Goal: Communication & Community: Answer question/provide support

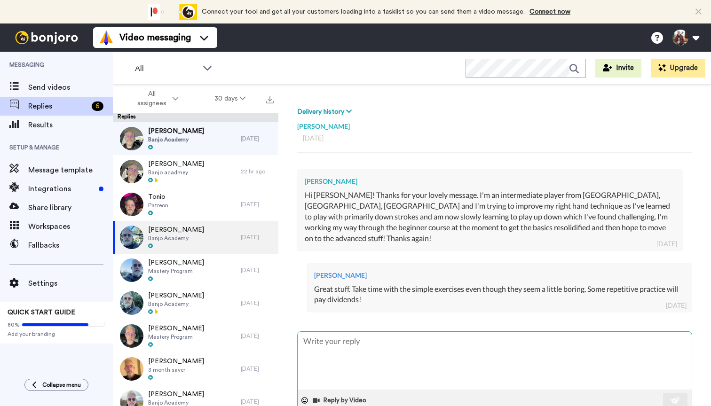
scroll to position [118, 0]
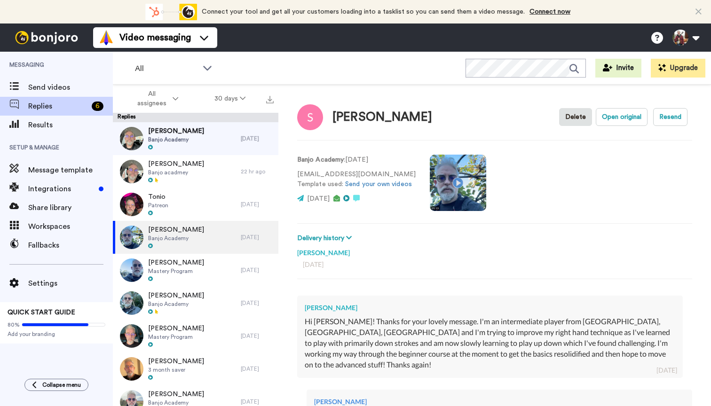
click at [195, 137] on div "[PERSON_NAME] Banjo Academy" at bounding box center [177, 138] width 128 height 33
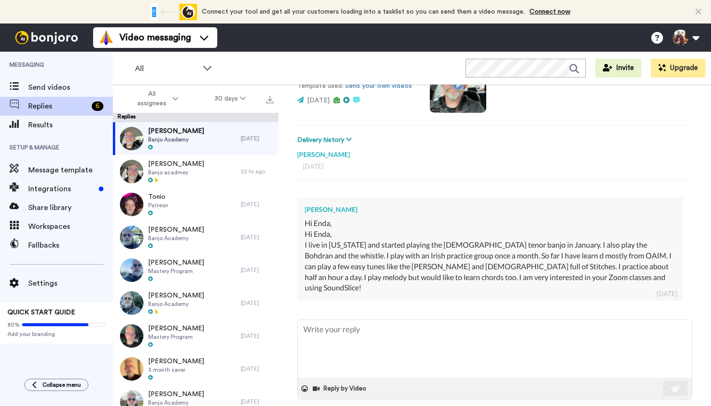
scroll to position [98, 0]
type textarea "x"
type textarea "C"
type textarea "x"
type textarea "Ca"
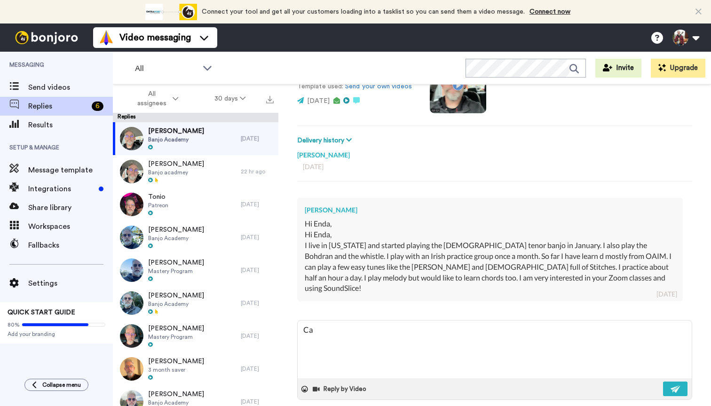
type textarea "x"
type textarea "Can"
type textarea "x"
type textarea "Can"
type textarea "x"
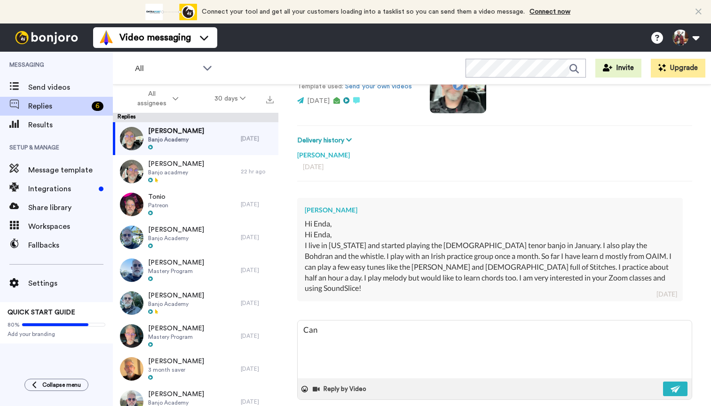
type textarea "Can I"
type textarea "x"
type textarea "Can I"
type textarea "x"
type textarea "Can I h"
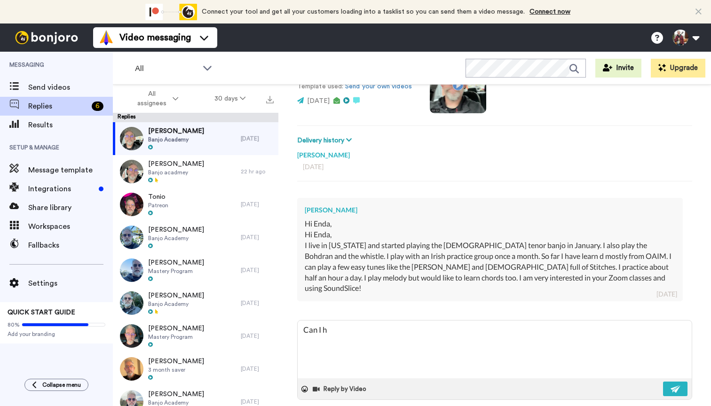
type textarea "x"
type textarea "Can I he"
type textarea "x"
type textarea "Can I hek"
type textarea "x"
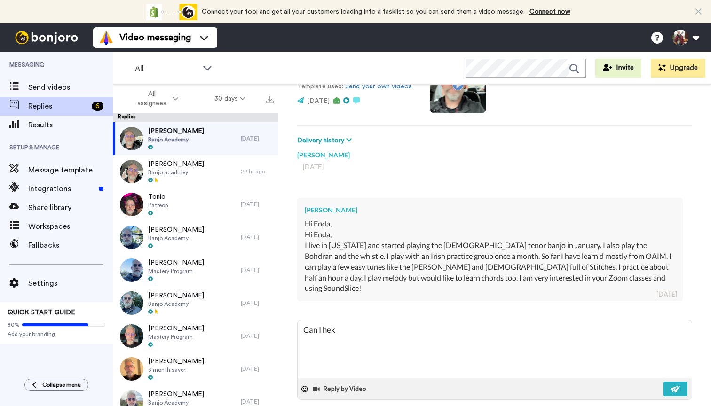
type textarea "Can I he"
type textarea "x"
type textarea "Can I hel"
type textarea "x"
type textarea "Can I help"
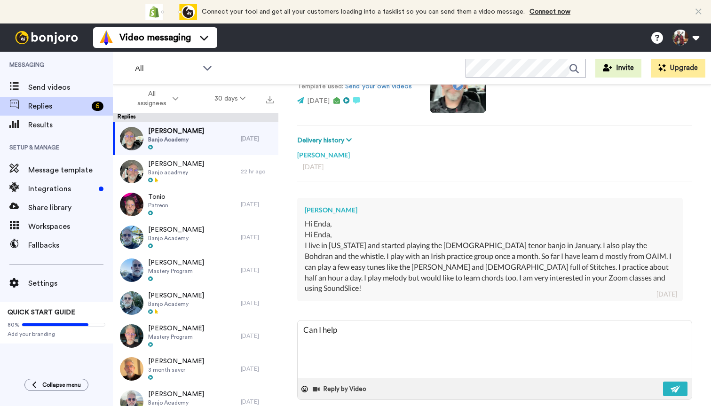
type textarea "x"
type textarea "Can I help"
type textarea "x"
type textarea "Can I help w"
type textarea "x"
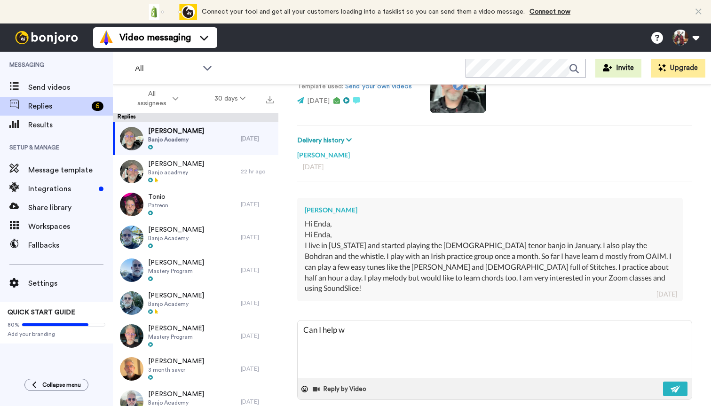
type textarea "Can I help wi"
type textarea "x"
type textarea "Can I help wit"
type textarea "x"
type textarea "Can I help with"
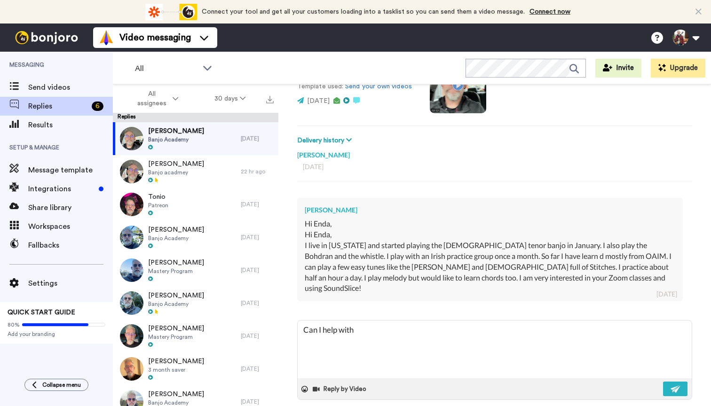
type textarea "x"
type textarea "Can I help with"
type textarea "x"
type textarea "Can I help with S"
type textarea "x"
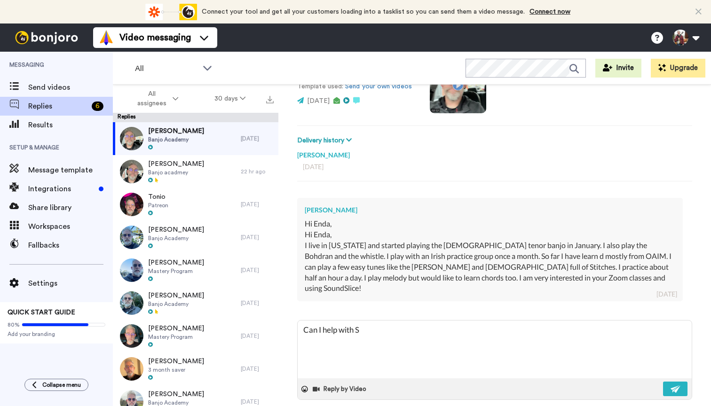
type textarea "Can I help with So"
type textarea "x"
type textarea "Can I help with Sou"
type textarea "x"
type textarea "Can I help with Soun"
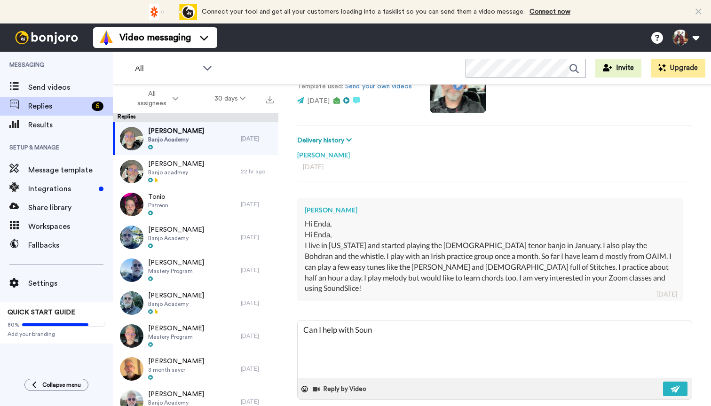
type textarea "x"
type textarea "Can I help with Sound"
type textarea "x"
type textarea "Can I help with Sounds"
type textarea "x"
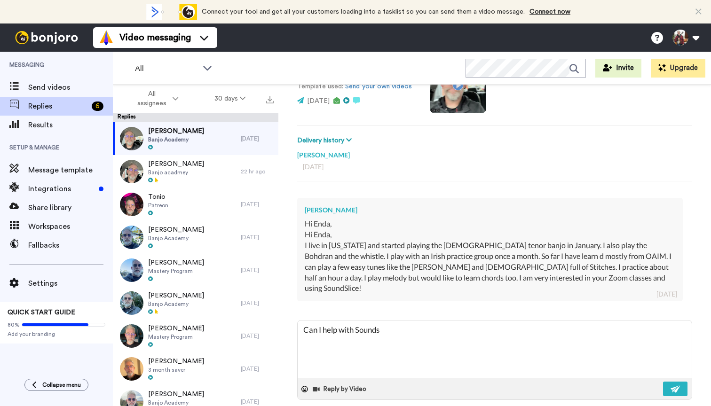
type textarea "Can I help with Soundsl"
type textarea "x"
type textarea "Can I help with Soundsli"
type textarea "x"
type textarea "Can I help with Soundslic"
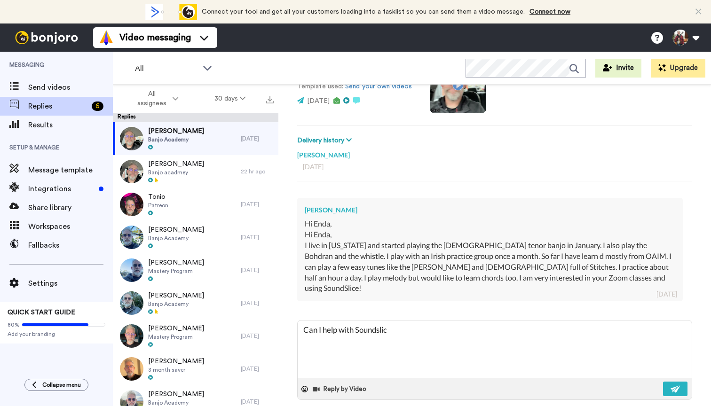
type textarea "x"
type textarea "Can I help with Soundslice"
type textarea "x"
type textarea "Can I help with Soundslice?"
type textarea "x"
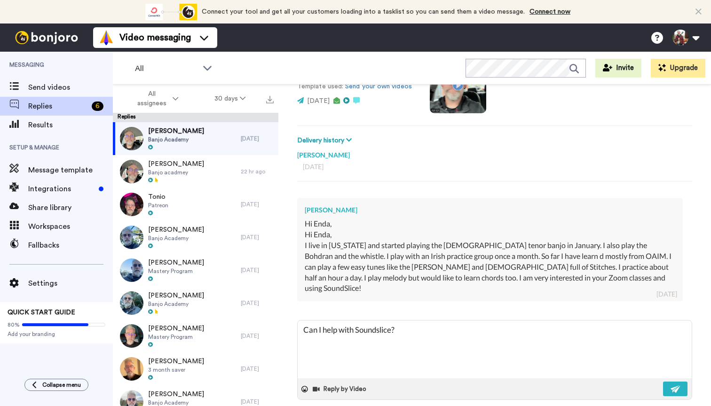
type textarea "Can I help with Soundslice?"
type textarea "x"
type textarea "Can I help with Soundslice?"
type textarea "x"
type textarea "Can I help with Soundslice?"
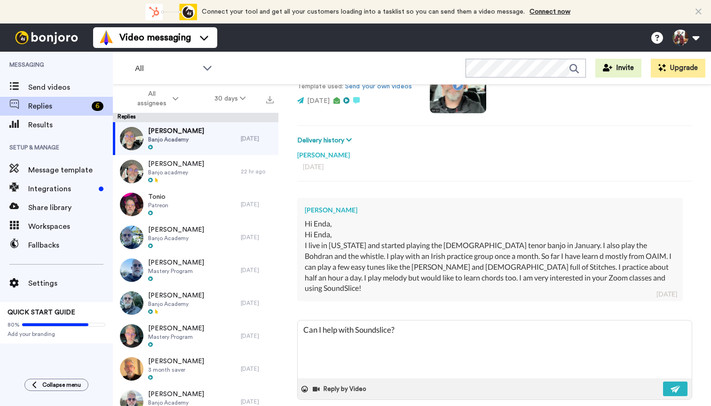
type textarea "x"
type textarea "Can I help with Soundslice? I"
type textarea "x"
type textarea "Can I help with Soundslice? I"
type textarea "x"
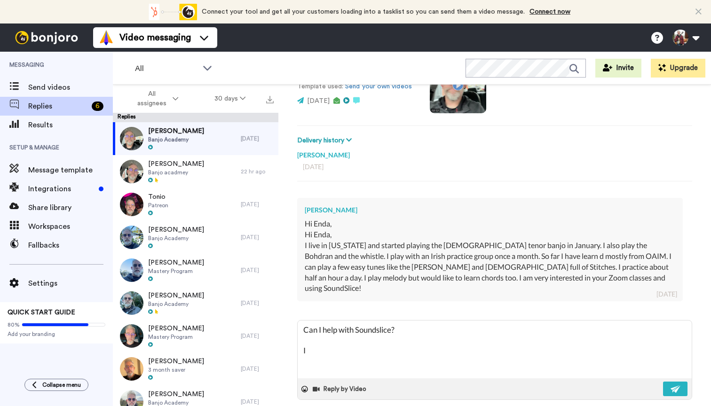
type textarea "Can I help with Soundslice? I t"
type textarea "x"
type textarea "Can I help with Soundslice? I th"
type textarea "x"
type textarea "Can I help with Soundslice? I thi"
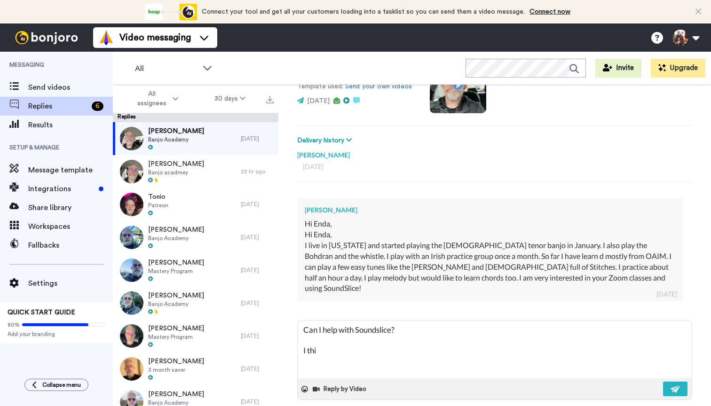
type textarea "x"
type textarea "Can I help with Soundslice? I thin"
type textarea "x"
type textarea "Can I help with Soundslice? I think"
type textarea "x"
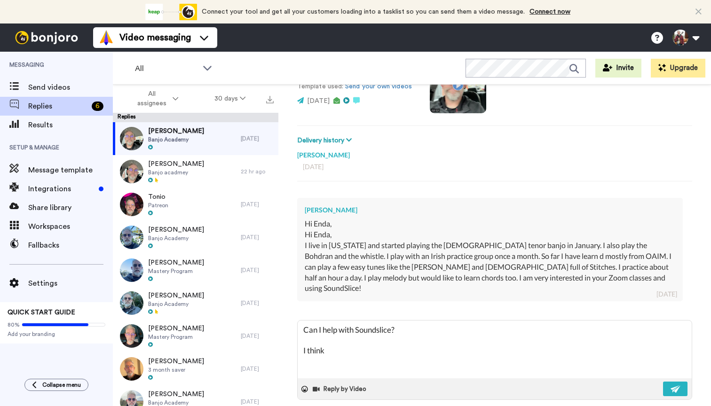
type textarea "Can I help with Soundslice? I think"
type textarea "x"
type textarea "Can I help with Soundslice? I think I"
type textarea "x"
type textarea "Can I help with Soundslice? I think I"
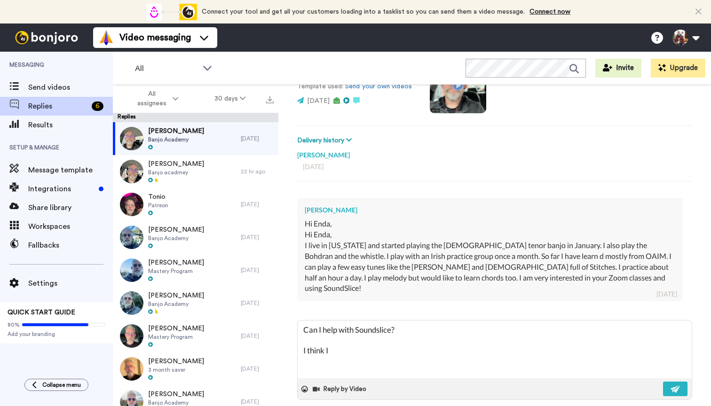
type textarea "x"
type textarea "Can I help with Soundslice? I think I p"
type textarea "x"
type textarea "Can I help with Soundslice? I think I pu"
type textarea "x"
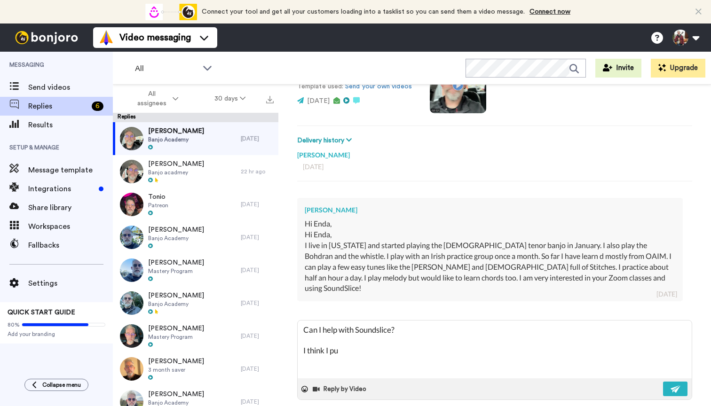
type textarea "Can I help with Soundslice? I think I put"
type textarea "x"
type textarea "Can I help with Soundslice? I think I put"
type textarea "x"
type textarea "Can I help with Soundslice? I think I put a"
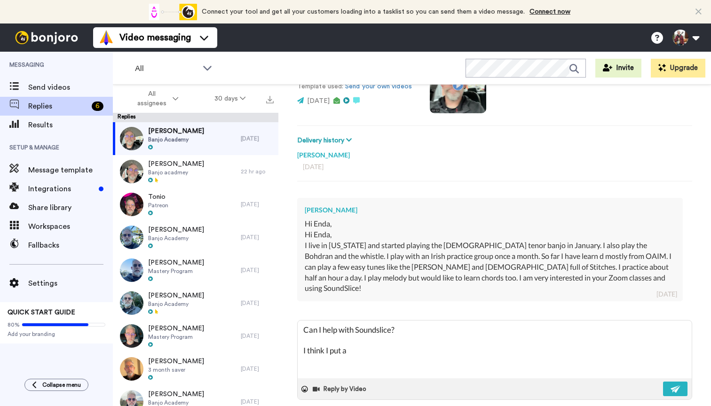
type textarea "x"
type textarea "Can I help with Soundslice? I think I put a"
type textarea "x"
type textarea "Can I help with Soundslice? I think I put a l"
type textarea "x"
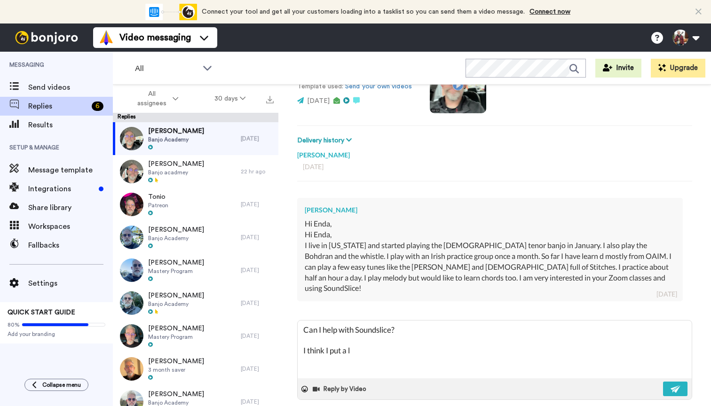
type textarea "Can I help with Soundslice? I think I put a le"
type textarea "x"
type textarea "Can I help with Soundslice? I think I put a l"
type textarea "x"
type textarea "Can I help with Soundslice? I think I put a"
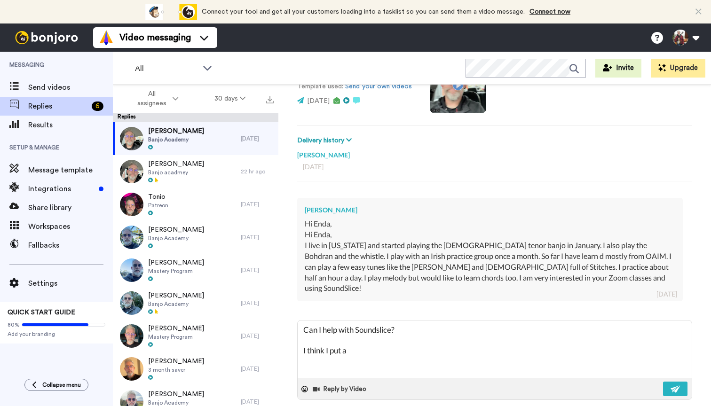
type textarea "x"
type textarea "Can I help with Soundslice? I think I put a"
type textarea "x"
type textarea "Can I help with Soundslice? I think I put a"
type textarea "x"
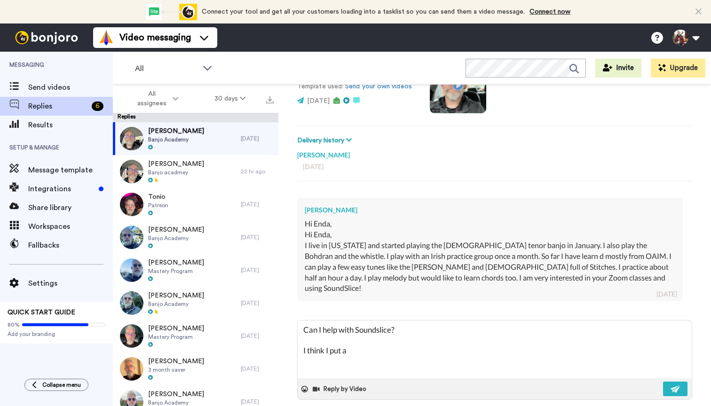
type textarea "Can I help with Soundslice? I think I put a v"
type textarea "x"
type textarea "Can I help with Soundslice? I think I put a vi"
type textarea "x"
type textarea "Can I help with Soundslice? I think I put a vid"
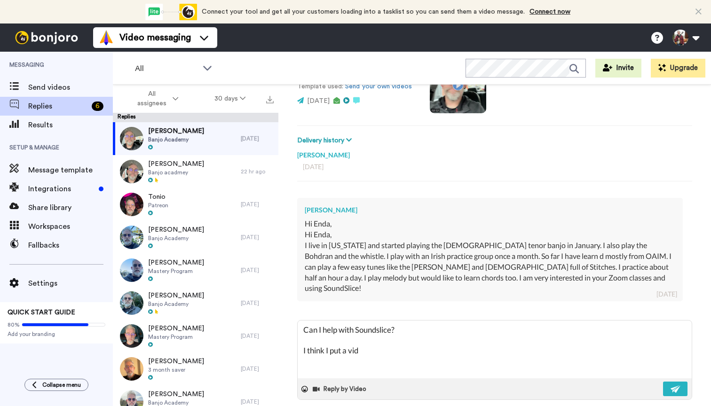
type textarea "x"
type textarea "Can I help with Soundslice? I think I put a vide"
type textarea "x"
type textarea "Can I help with Soundslice? I think I put a video"
type textarea "x"
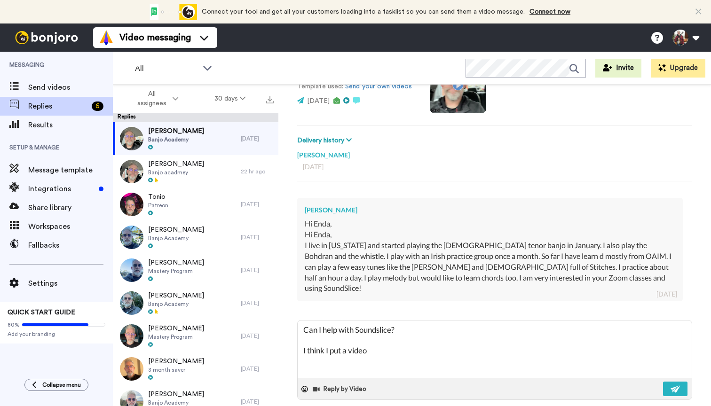
type textarea "Can I help with Soundslice? I think I put a video"
type textarea "x"
type textarea "Can I help with Soundslice? I think I put a video o"
type textarea "x"
type textarea "Can I help with Soundslice? I think I put a video on"
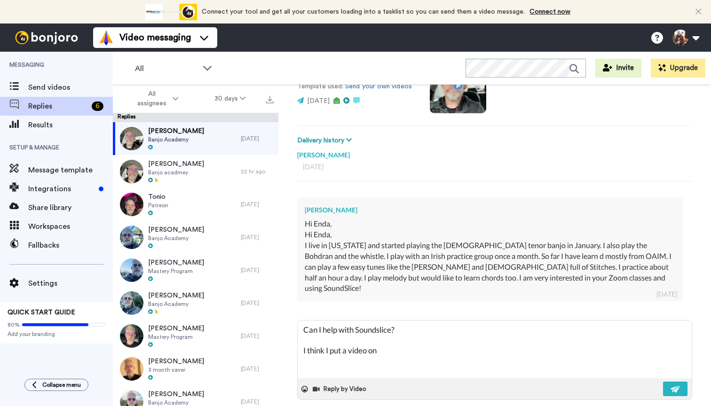
type textarea "x"
type textarea "Can I help with Soundslice? I think I put a video on"
type textarea "x"
type textarea "Can I help with Soundslice? I think I put a video on t"
type textarea "x"
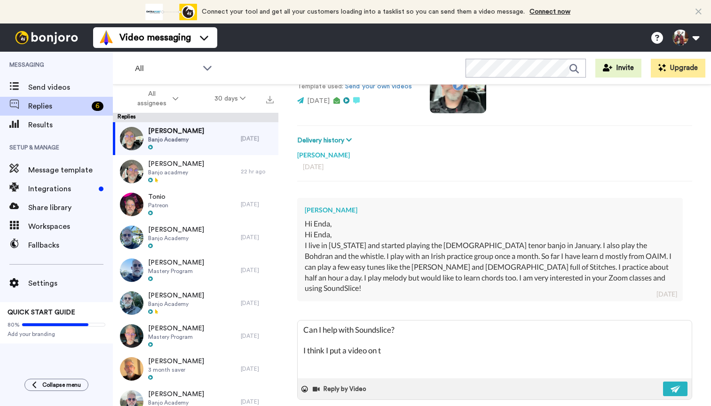
type textarea "Can I help with Soundslice? I think I put a video on th"
type textarea "x"
type textarea "Can I help with Soundslice? I think I put a video on the"
type textarea "x"
type textarea "Can I help with Soundslice? I think I put a video on the"
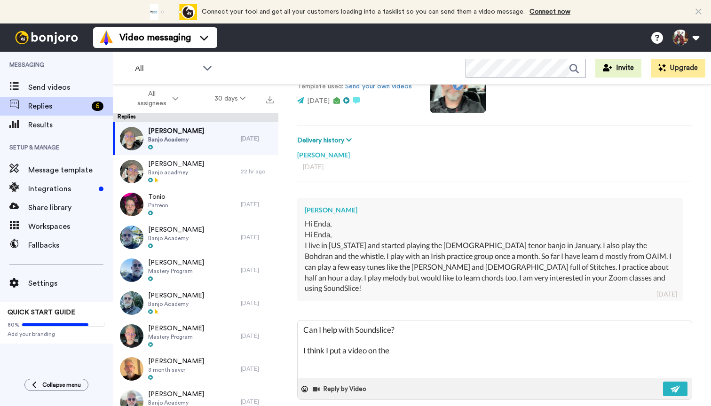
type textarea "x"
type textarea "Can I help with Soundslice? I think I put a video on the b"
type textarea "x"
type textarea "Can I help with Soundslice? I think I put a video on the be"
type textarea "x"
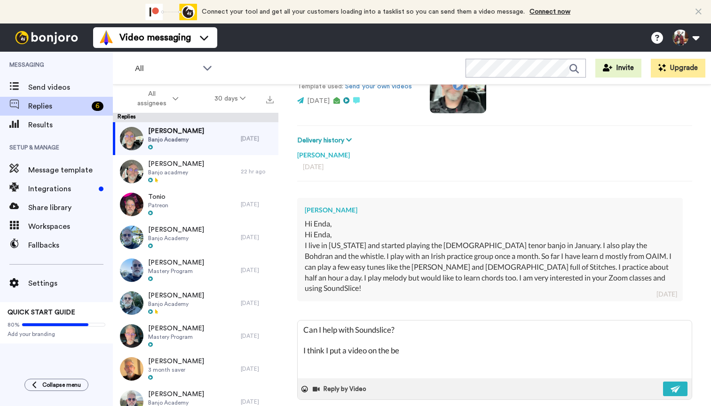
type textarea "Can I help with Soundslice? I think I put a video on the beg"
type textarea "x"
type textarea "Can I help with Soundslice? I think I put a video on the begi"
type textarea "x"
type textarea "Can I help with Soundslice? I think I put a video on the begin"
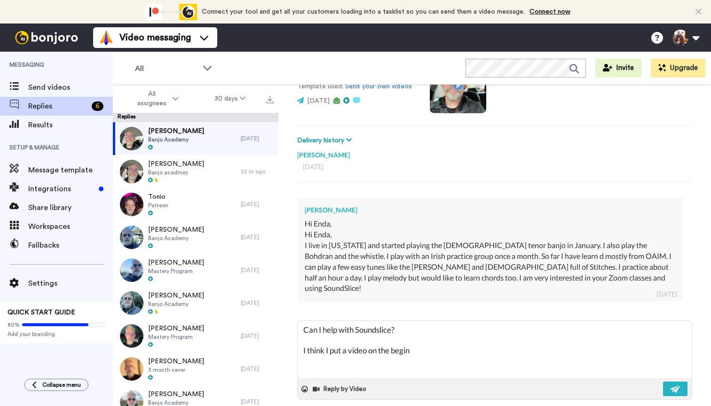
type textarea "x"
type textarea "Can I help with Soundslice? I think I put a video on the beginn"
type textarea "x"
type textarea "Can I help with Soundslice? I think I put a video on the beginne"
type textarea "x"
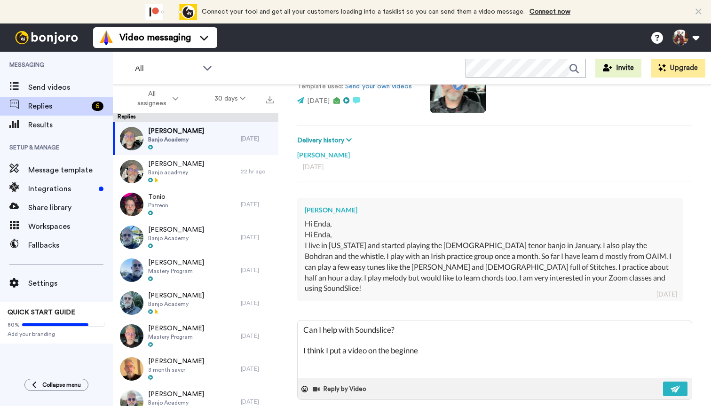
type textarea "Can I help with Soundslice? I think I put a video on the beginner"
type textarea "x"
type textarea "Can I help with Soundslice? I think I put a video on the beginner"
type textarea "x"
type textarea "Can I help with Soundslice? I think I put a video on the beginner c"
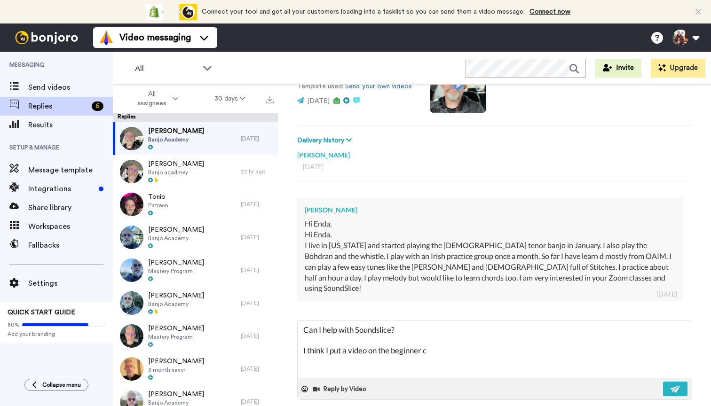
type textarea "x"
type textarea "Can I help with Soundslice? I think I put a video on the beginner co"
type textarea "x"
type textarea "Can I help with Soundslice? I think I put a video on the beginner cou"
type textarea "x"
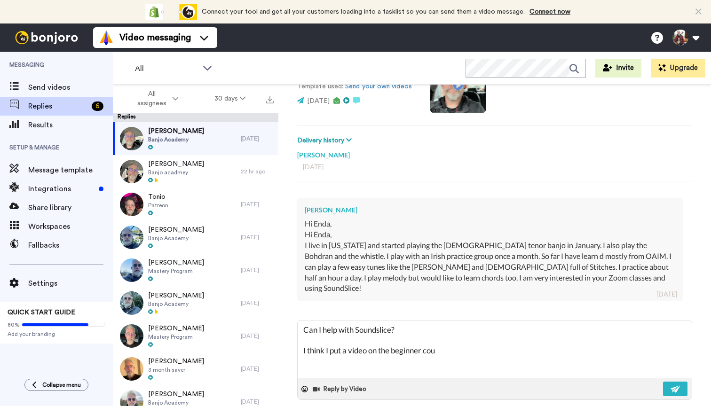
type textarea "Can I help with Soundslice? I think I put a video on the beginner cour"
type textarea "x"
type textarea "Can I help with Soundslice? I think I put a video on the beginner cours"
type textarea "x"
type textarea "Can I help with Soundslice? I think I put a video on the beginner course"
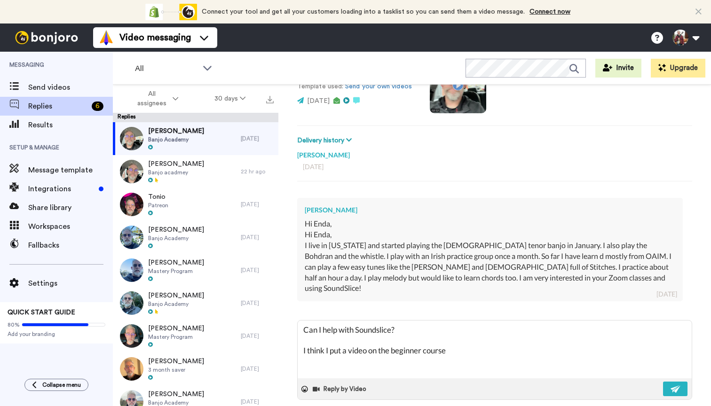
type textarea "x"
type textarea "Can I help with Soundslice? I think I put a video on the beginner course"
type textarea "x"
type textarea "Can I help with Soundslice? I think I put a video on the beginner course w"
type textarea "x"
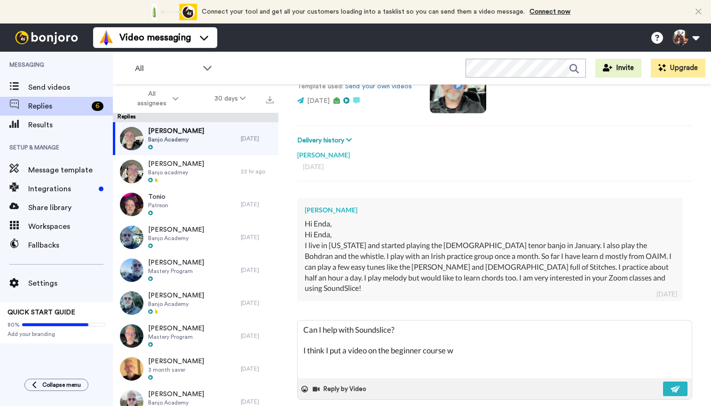
type textarea "Can I help with Soundslice? I think I put a video on the beginner course wi"
type textarea "x"
type textarea "Can I help with Soundslice? I think I put a video on the beginner course wit"
type textarea "x"
type textarea "Can I help with Soundslice? I think I put a video on the beginner course with"
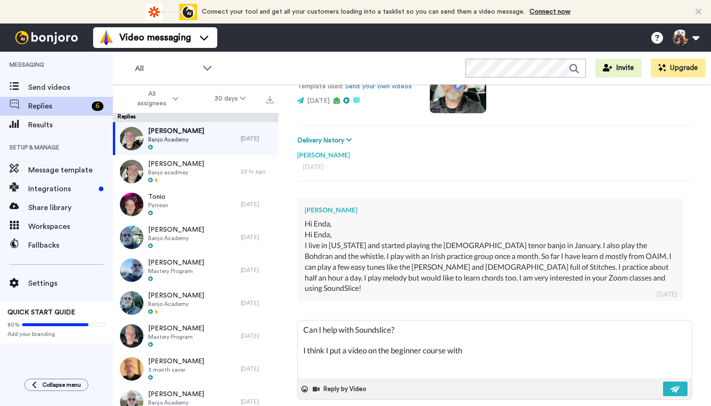
type textarea "x"
type textarea "Can I help with Soundslice? I think I put a video on the beginner course with"
type textarea "x"
type textarea "Can I help with Soundslice? I think I put a video on the beginner course with a"
type textarea "x"
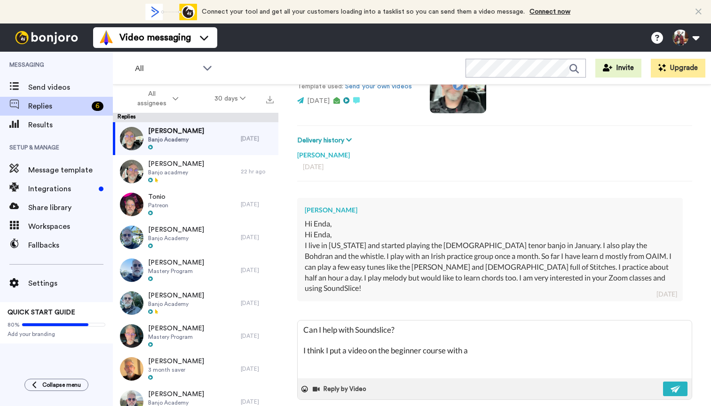
type textarea "Can I help with Soundslice? I think I put a video on the beginner course with a"
type textarea "x"
type textarea "Can I help with Soundslice? I think I put a video on the beginner course with a…"
type textarea "x"
type textarea "Can I help with Soundslice? I think I put a video on the beginner course with a…"
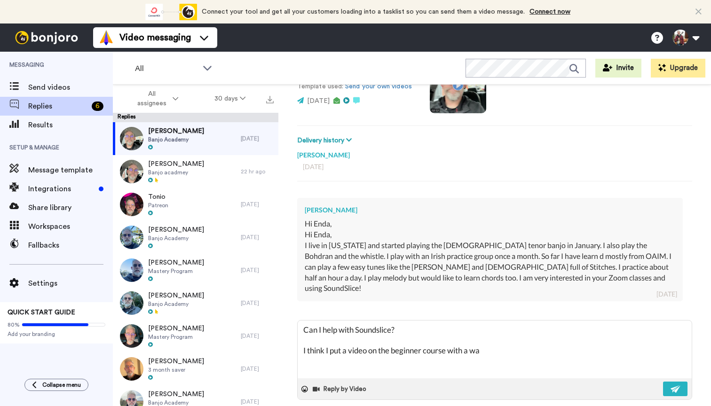
type textarea "x"
type textarea "Can I help with Soundslice? I think I put a video on the beginner course with a…"
type textarea "x"
type textarea "Can I help with Soundslice? I think I put a video on the beginner course with a…"
type textarea "x"
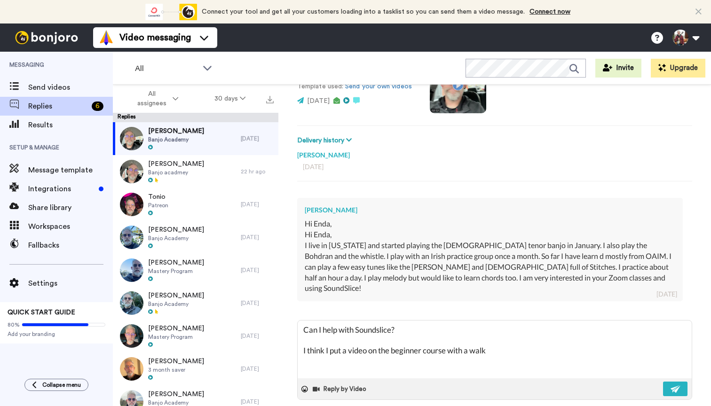
type textarea "Can I help with Soundslice? I think I put a video on the beginner course with a…"
type textarea "x"
type textarea "Can I help with Soundslice? I think I put a video on the beginner course with a…"
type textarea "x"
type textarea "Can I help with Soundslice? I think I put a video on the beginner course with a…"
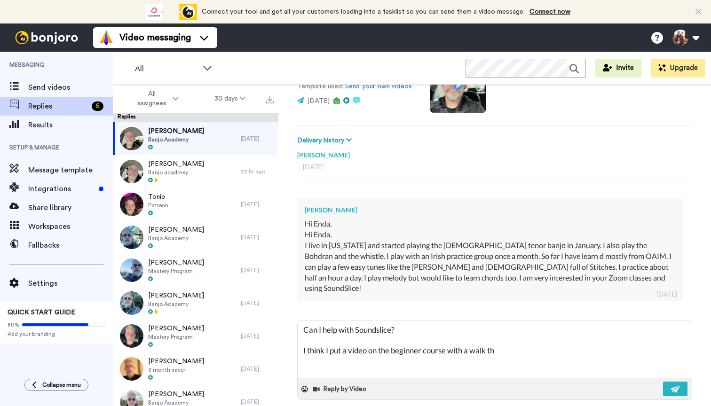
type textarea "x"
type textarea "Can I help with Soundslice? I think I put a video on the beginner course with a…"
type textarea "x"
type textarea "Can I help with Soundslice? I think I put a video on the beginner course with a…"
type textarea "x"
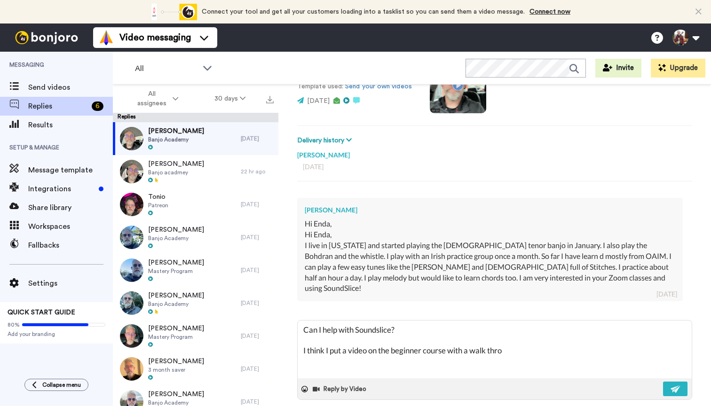
type textarea "Can I help with Soundslice? I think I put a video on the beginner course with a…"
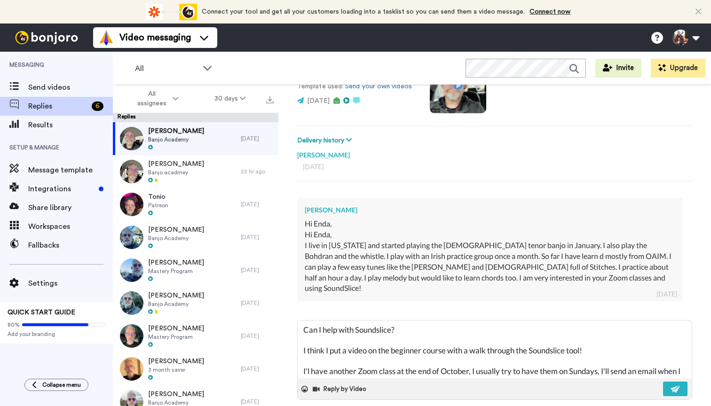
scroll to position [6, 0]
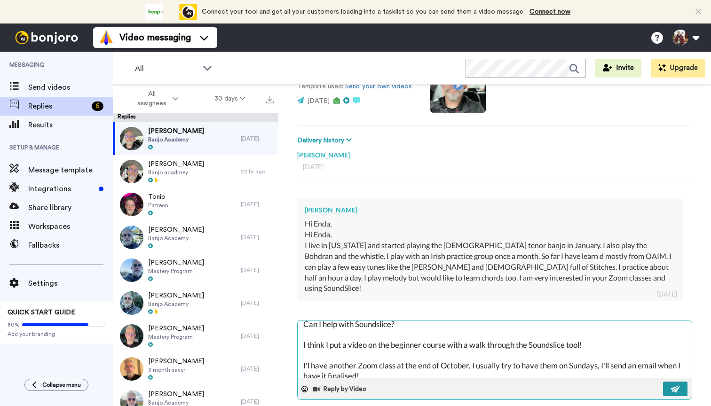
click at [680, 385] on img at bounding box center [675, 389] width 10 height 8
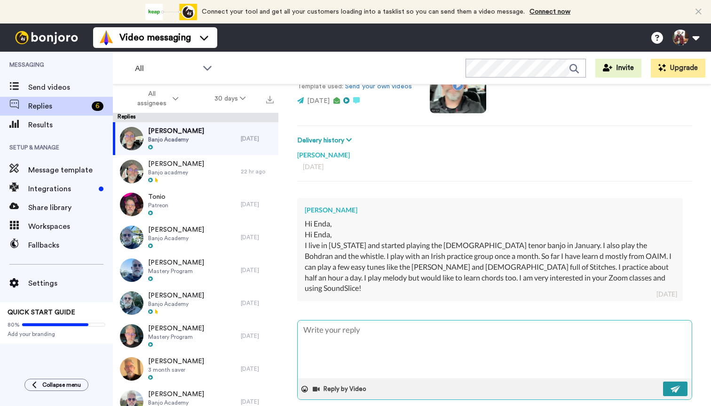
scroll to position [0, 0]
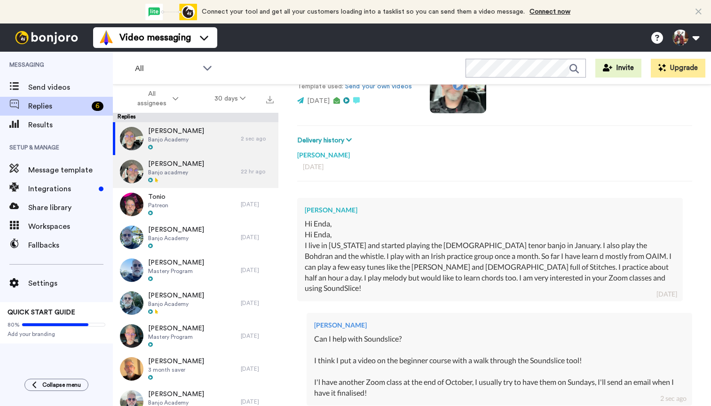
click at [196, 171] on div "[PERSON_NAME] acadmey" at bounding box center [177, 171] width 128 height 33
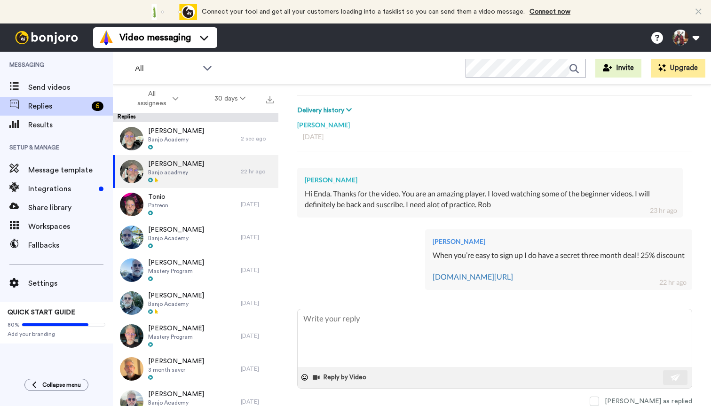
scroll to position [127, 0]
